Goal: Navigation & Orientation: Find specific page/section

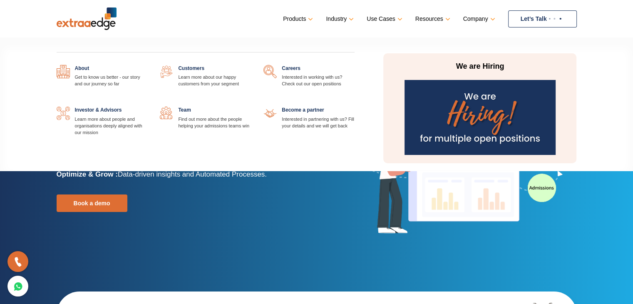
click at [147, 107] on link at bounding box center [147, 107] width 0 height 0
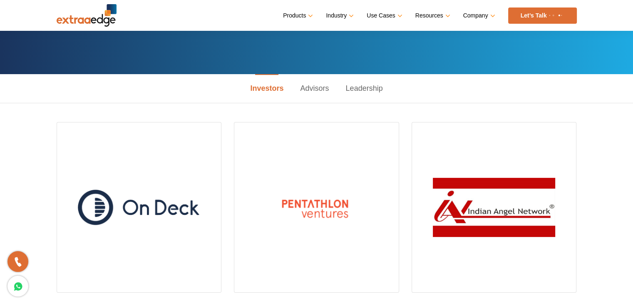
scroll to position [116, 0]
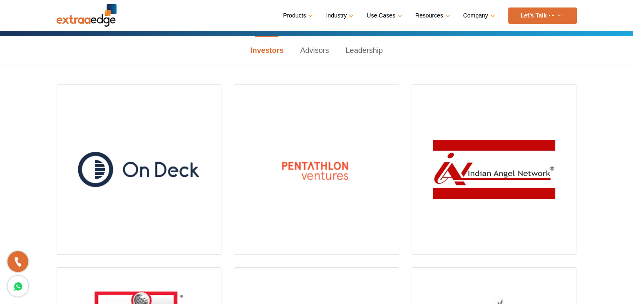
click at [313, 51] on link "Advisors" at bounding box center [314, 50] width 45 height 29
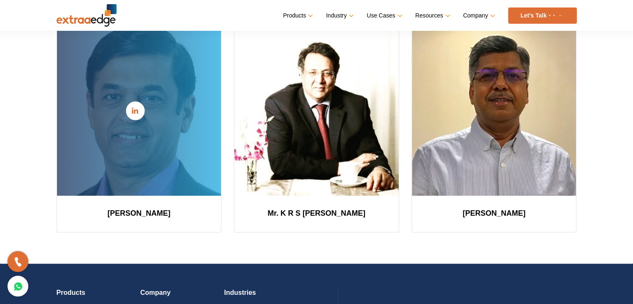
scroll to position [174, 0]
click at [136, 108] on icon at bounding box center [135, 111] width 6 height 7
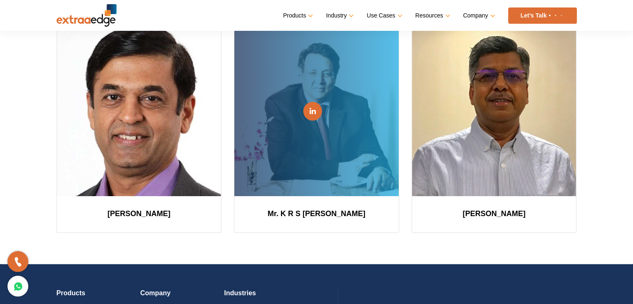
click at [315, 111] on icon at bounding box center [313, 111] width 6 height 7
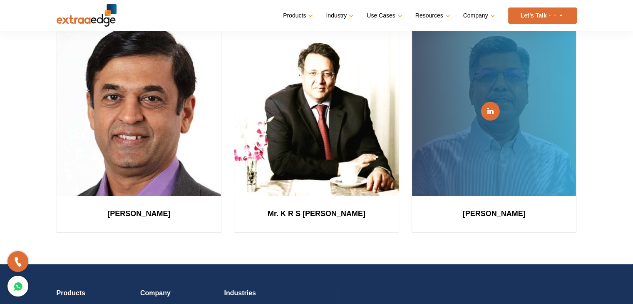
click at [492, 112] on icon at bounding box center [490, 111] width 6 height 7
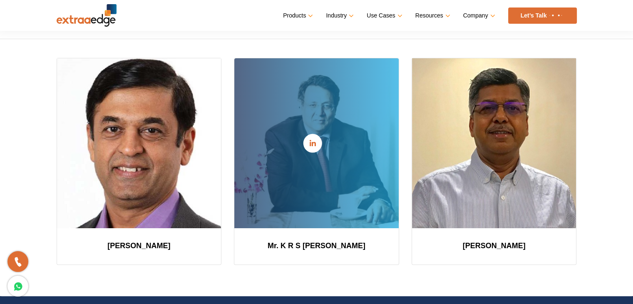
scroll to position [0, 0]
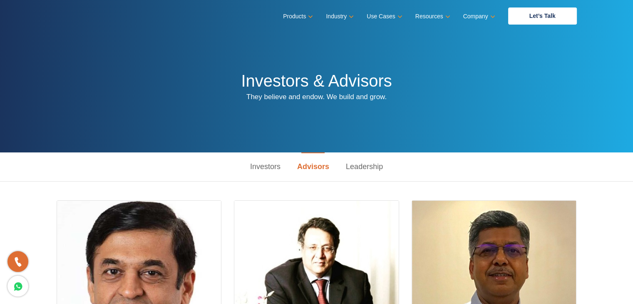
click at [363, 169] on link "Leadership" at bounding box center [364, 166] width 54 height 29
